Goal: Complete application form

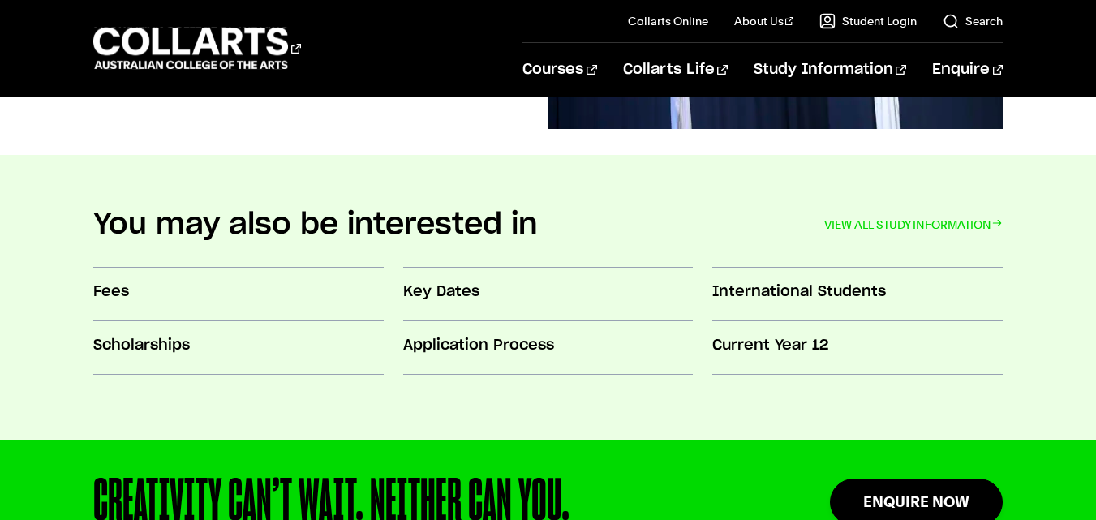
scroll to position [1363, 0]
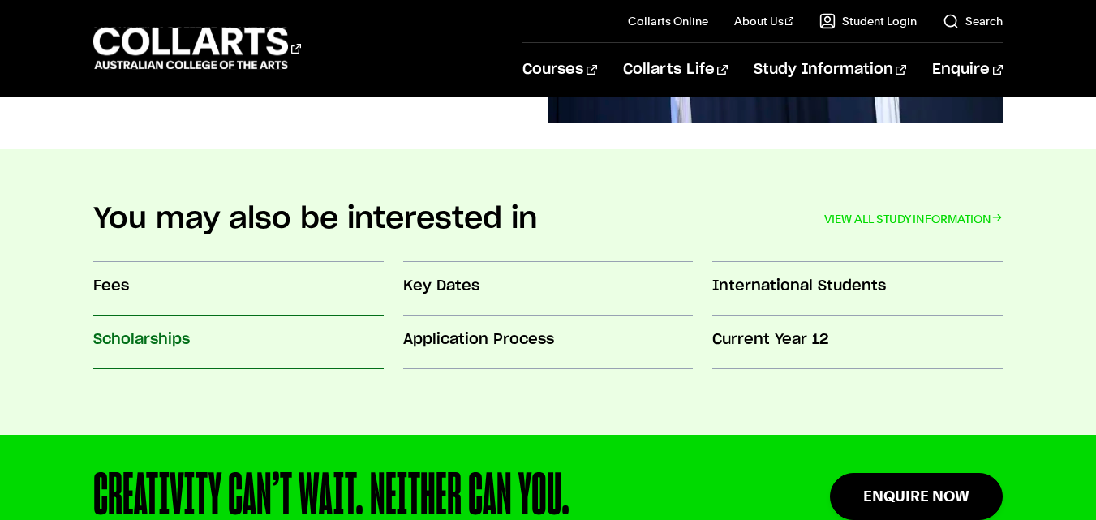
click at [156, 339] on h3 "Scholarships" at bounding box center [238, 339] width 290 height 21
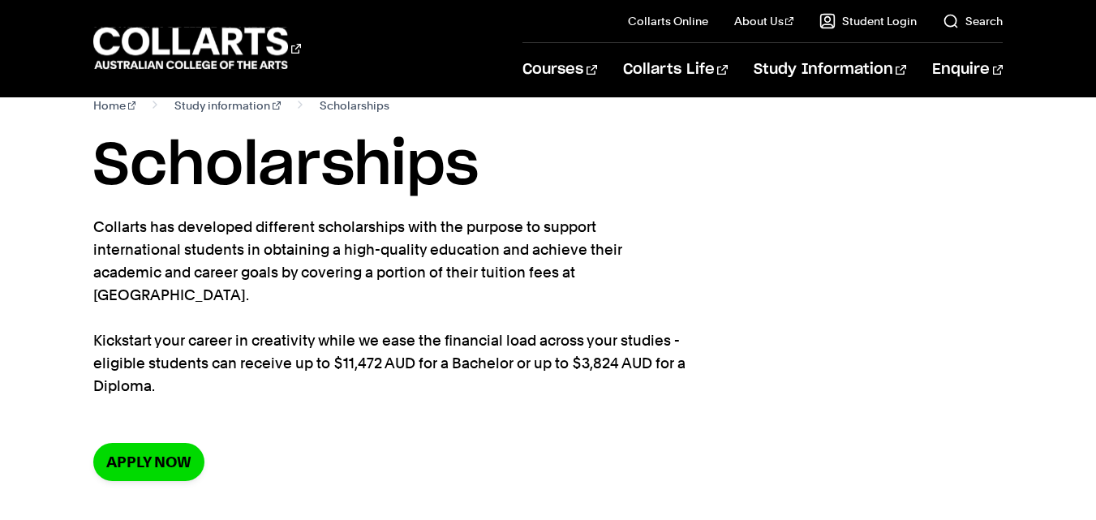
scroll to position [32, 0]
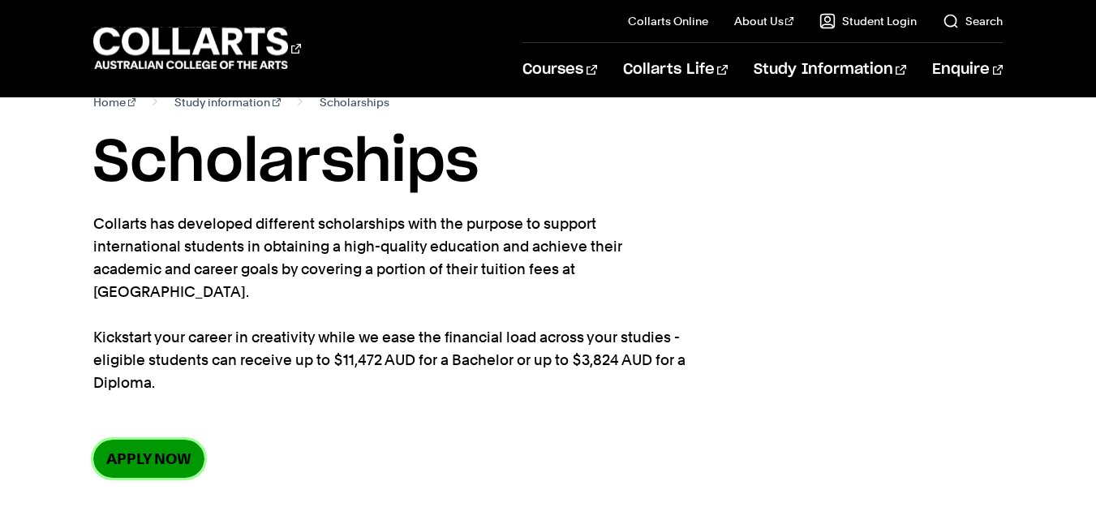
click at [158, 440] on link "Apply now" at bounding box center [148, 459] width 111 height 38
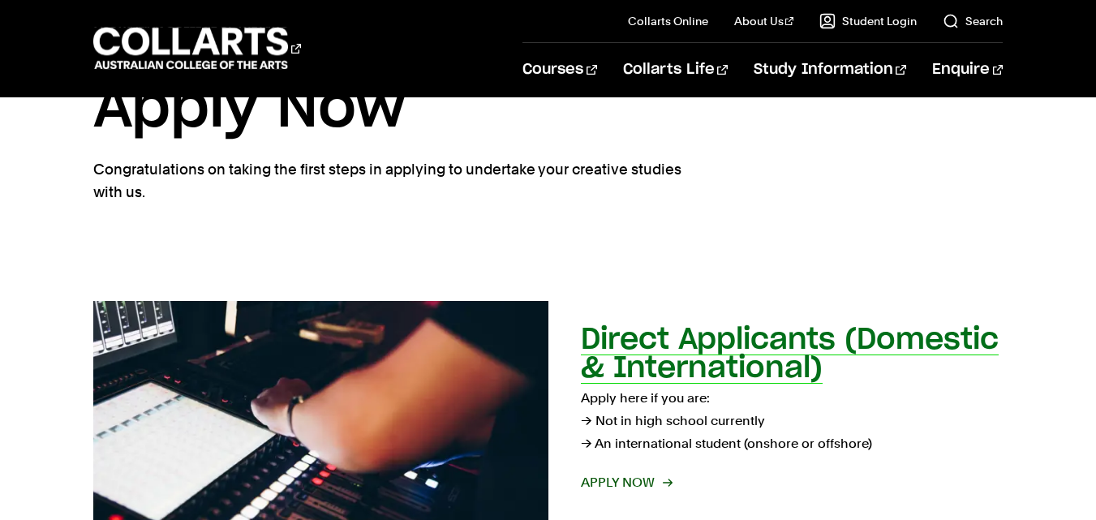
scroll to position [195, 0]
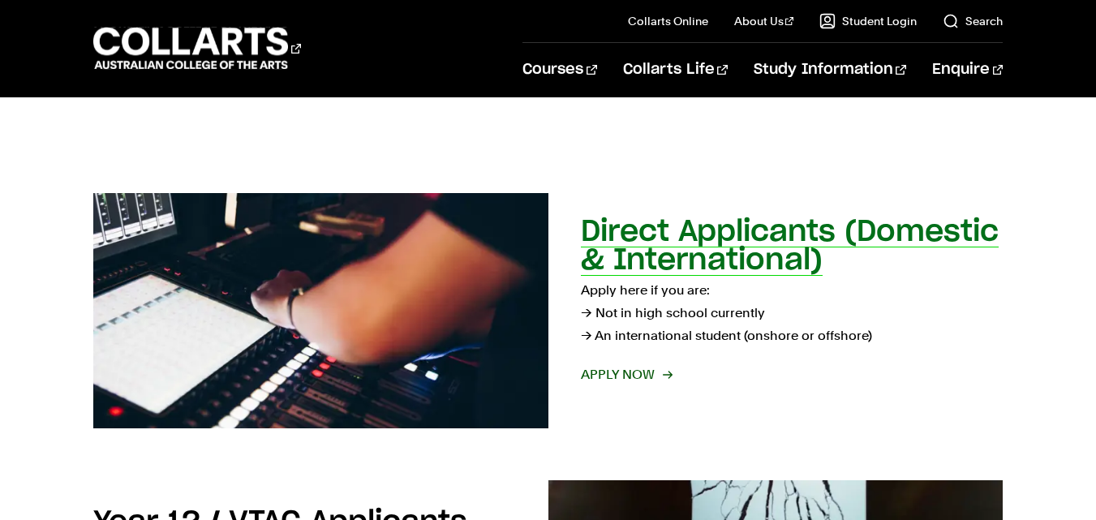
click at [617, 375] on span "Apply now" at bounding box center [626, 374] width 90 height 23
